Goal: Task Accomplishment & Management: Manage account settings

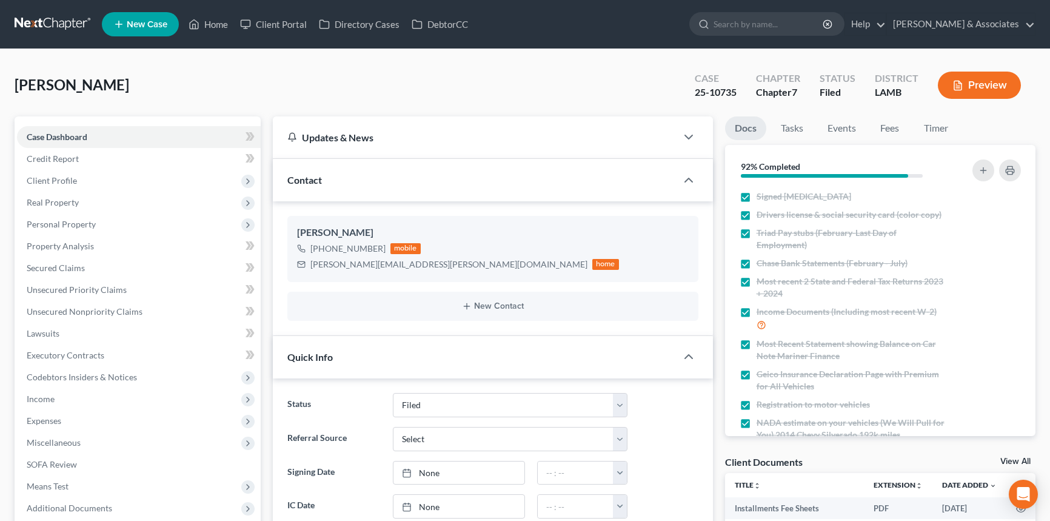
select select "8"
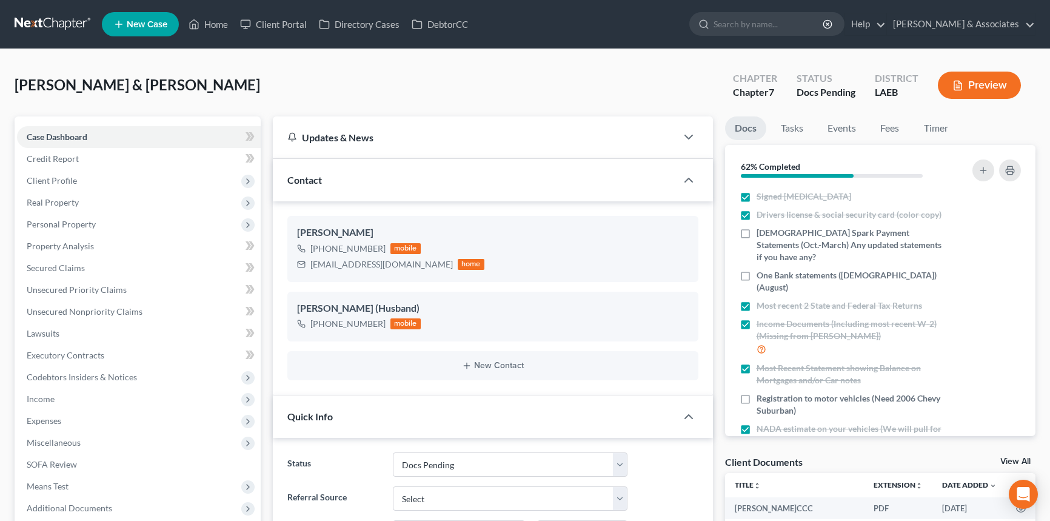
select select "6"
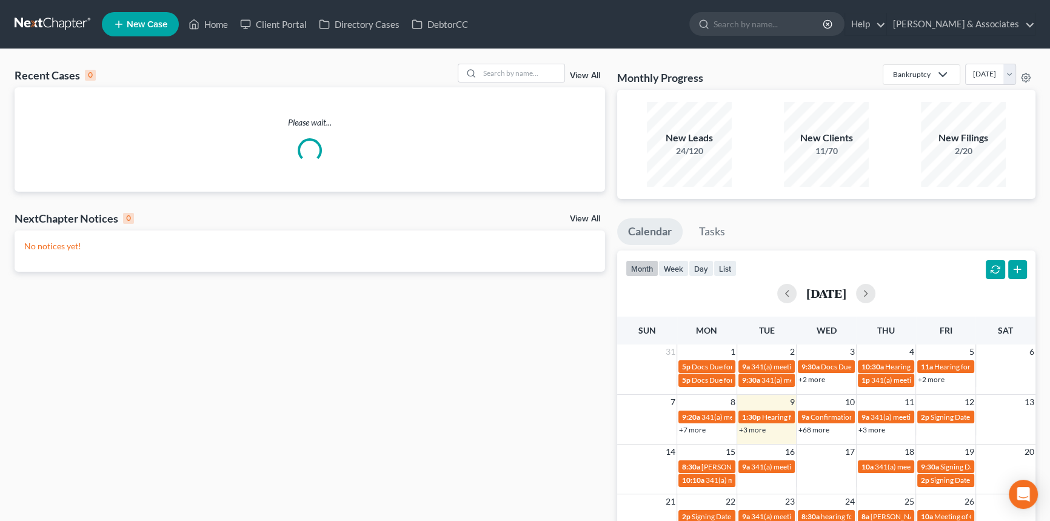
click at [509, 82] on div "Recent Cases 0 View All" at bounding box center [310, 76] width 591 height 24
click at [521, 78] on input "search" at bounding box center [522, 73] width 85 height 18
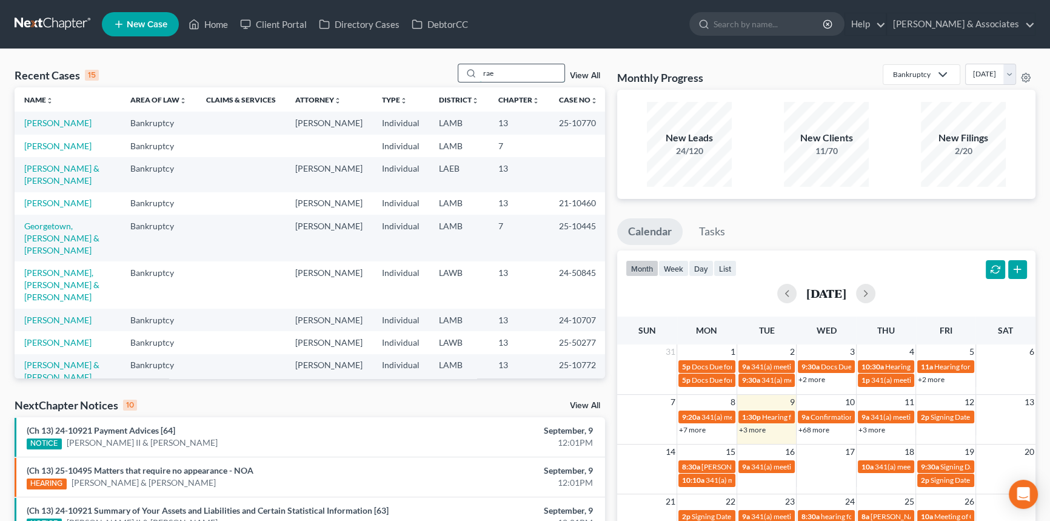
type input "rae"
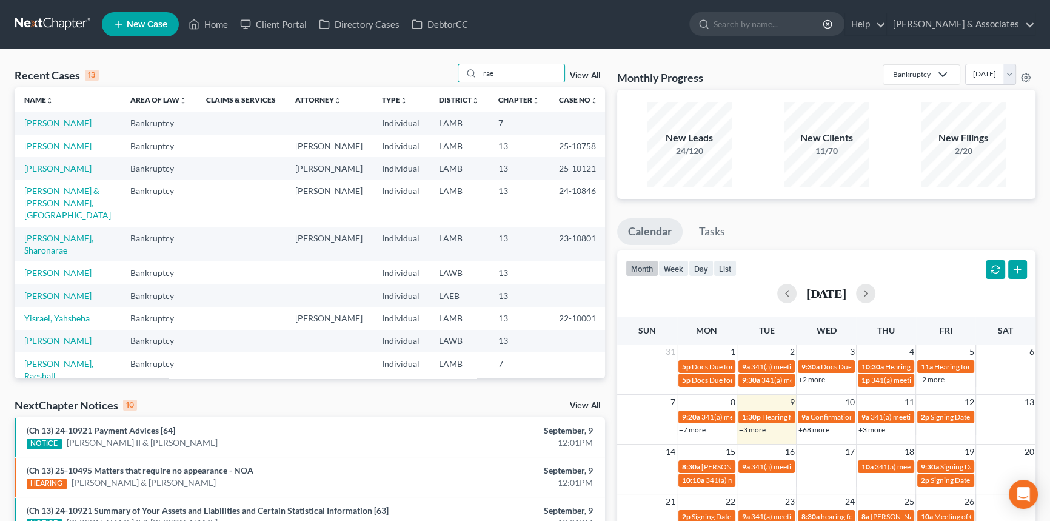
click at [52, 127] on link "Tucker, Rae" at bounding box center [57, 123] width 67 height 10
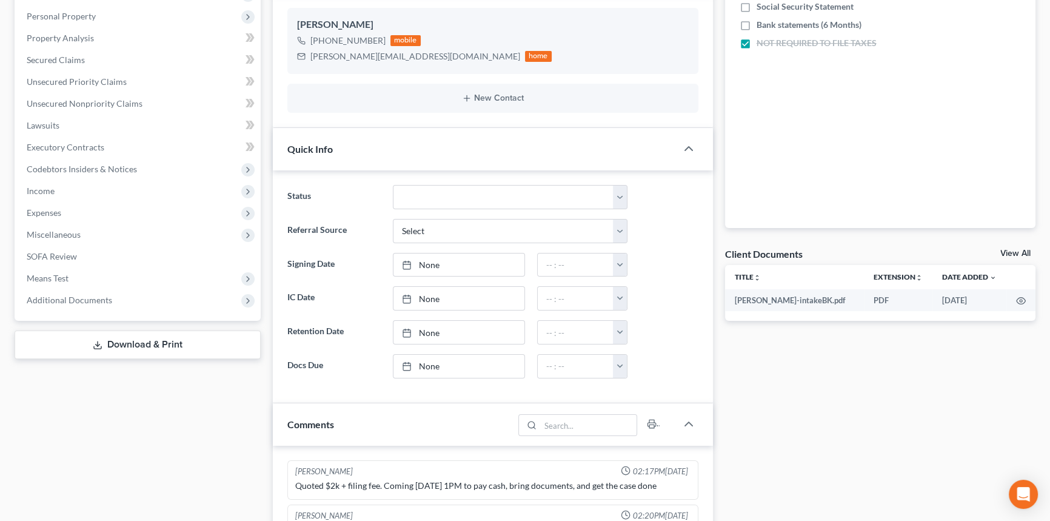
scroll to position [55, 0]
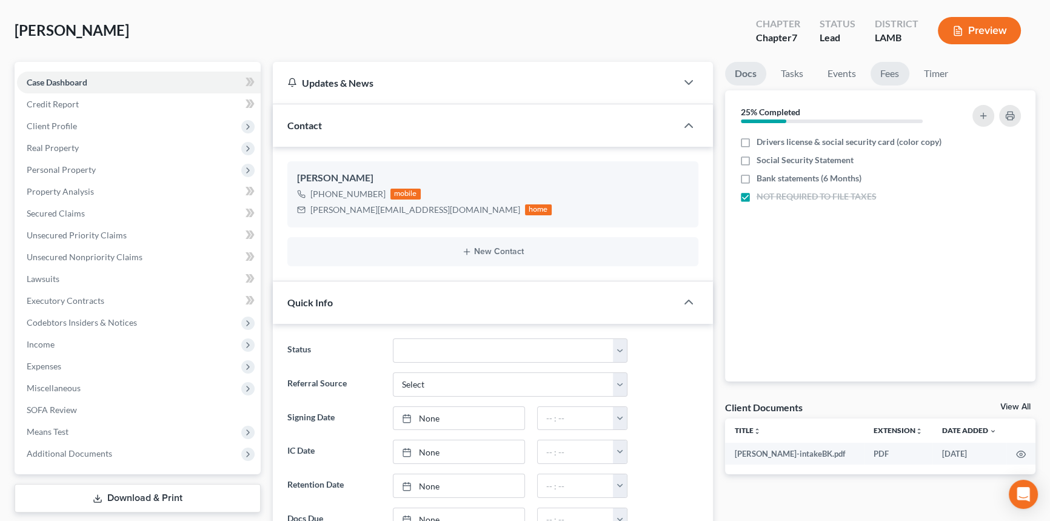
click at [877, 67] on link "Fees" at bounding box center [890, 74] width 39 height 24
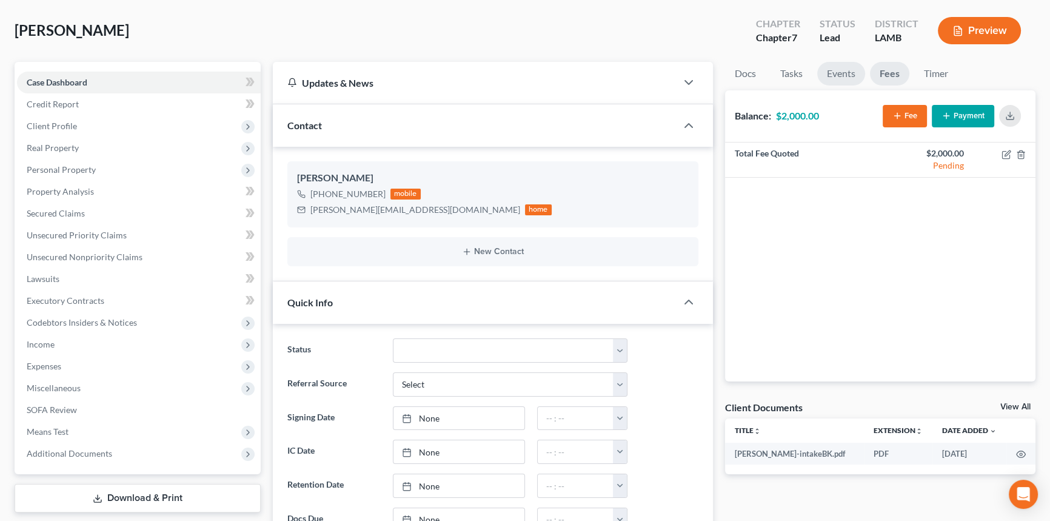
click at [836, 70] on link "Events" at bounding box center [841, 74] width 48 height 24
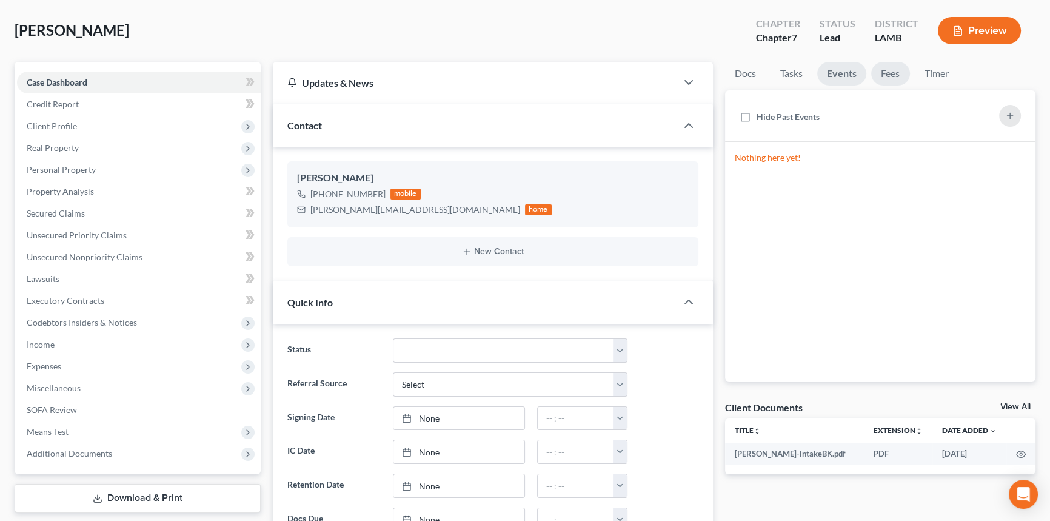
click at [897, 66] on link "Fees" at bounding box center [890, 74] width 39 height 24
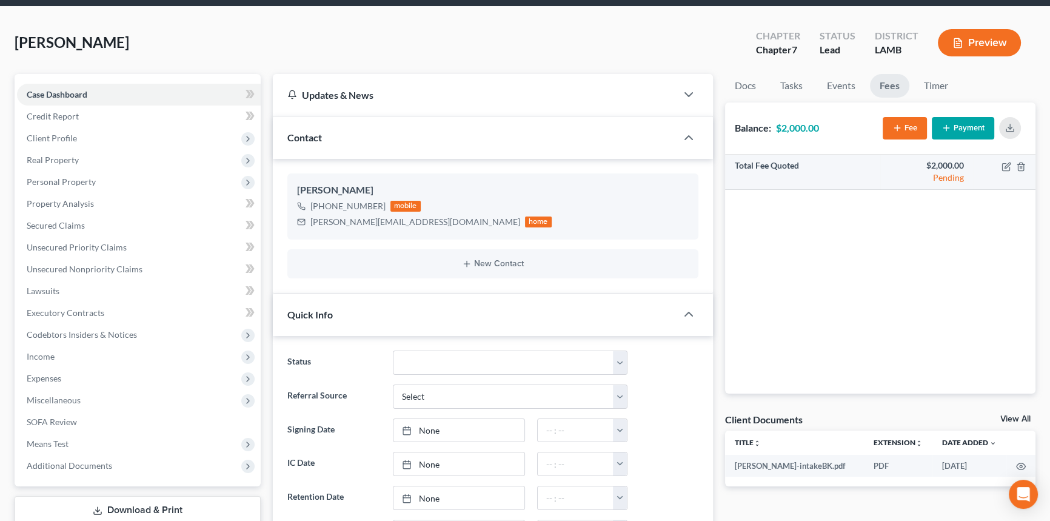
scroll to position [0, 0]
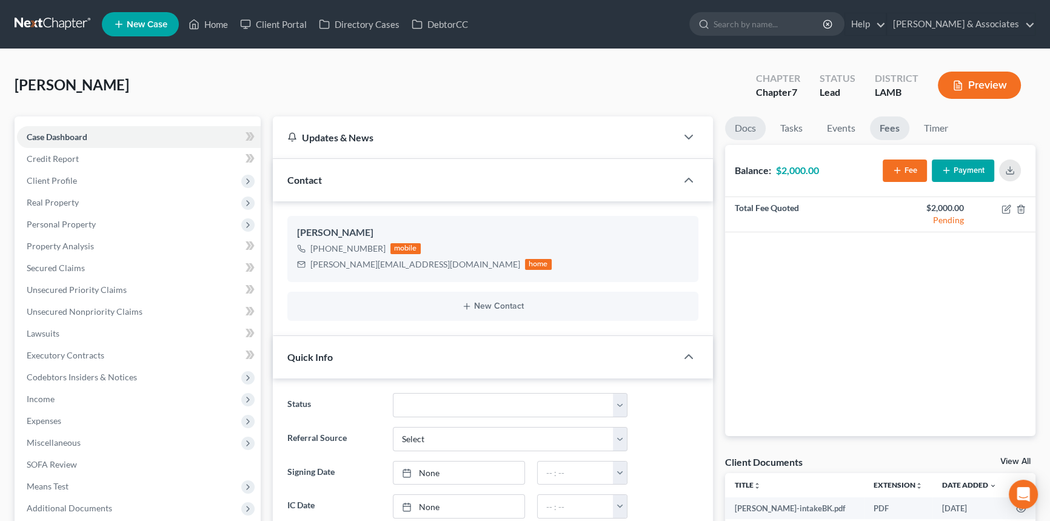
click at [736, 129] on link "Docs" at bounding box center [745, 128] width 41 height 24
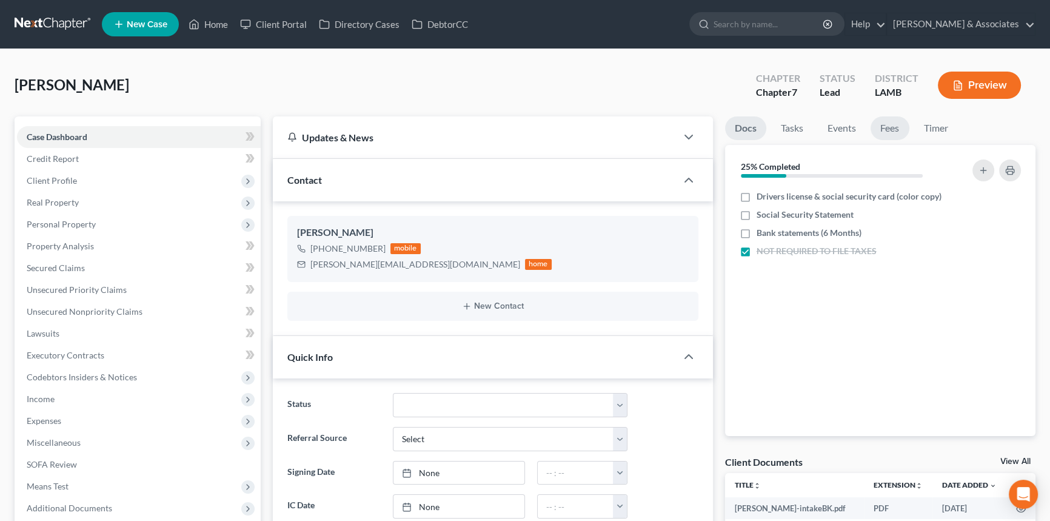
click at [888, 129] on link "Fees" at bounding box center [890, 128] width 39 height 24
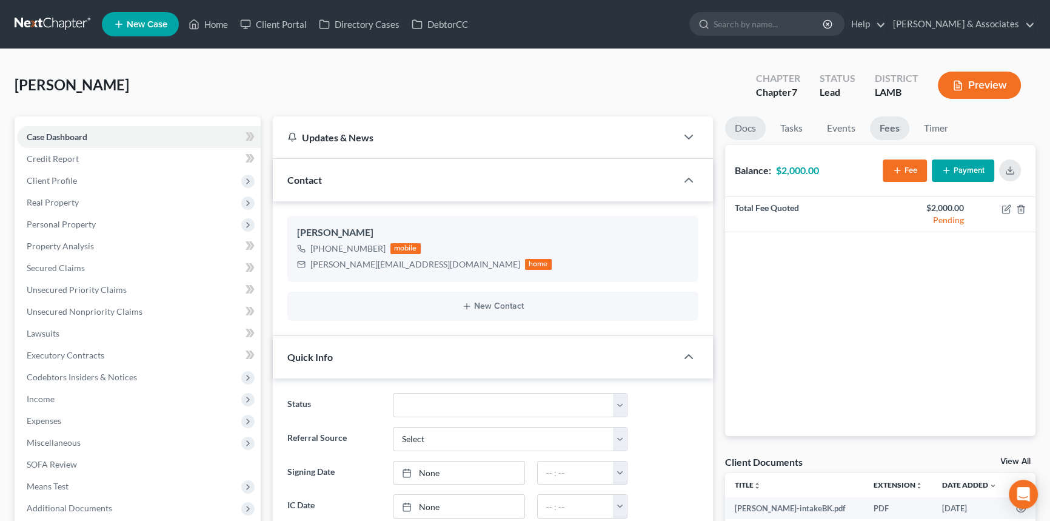
click at [739, 126] on link "Docs" at bounding box center [745, 128] width 41 height 24
